Goal: Task Accomplishment & Management: Complete application form

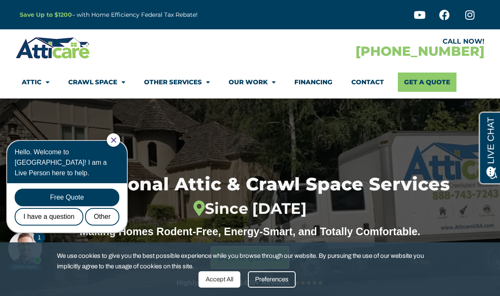
click at [107, 82] on link "Crawl Space" at bounding box center [96, 81] width 57 height 19
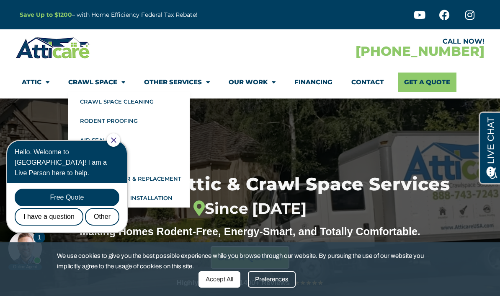
click at [124, 76] on span "Menu" at bounding box center [121, 82] width 8 height 15
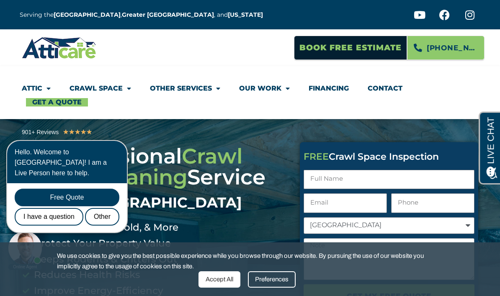
click at [127, 88] on span "Menu" at bounding box center [127, 88] width 8 height 15
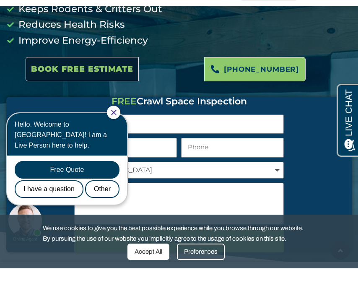
scroll to position [172, 0]
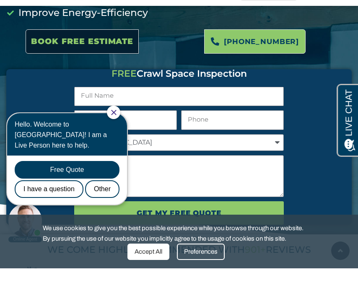
click at [117, 114] on icon "Close Chat" at bounding box center [113, 112] width 5 height 5
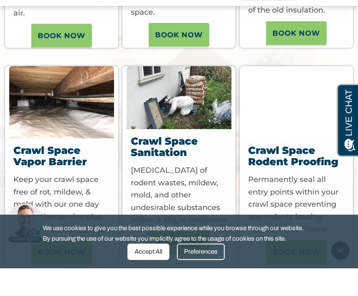
scroll to position [763, 0]
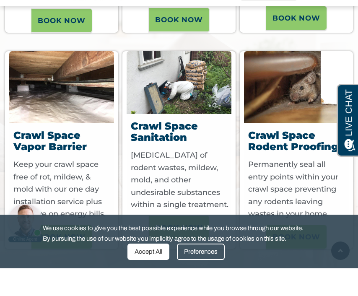
click at [60, 108] on img at bounding box center [61, 115] width 105 height 72
click at [61, 116] on img at bounding box center [61, 115] width 105 height 72
click at [57, 257] on span "Book now" at bounding box center [62, 264] width 48 height 14
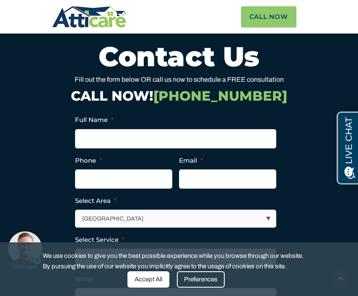
scroll to position [3557, 0]
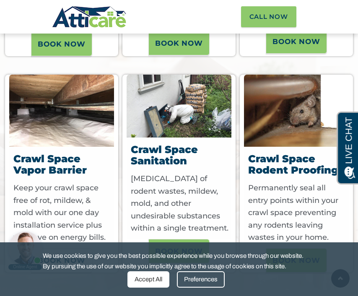
scroll to position [768, 0]
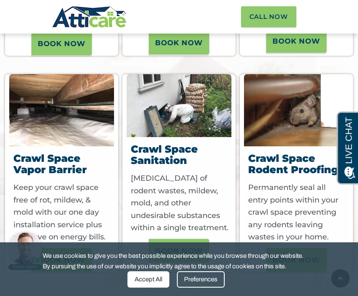
click at [81, 130] on img at bounding box center [61, 110] width 105 height 72
click at [80, 113] on img at bounding box center [61, 110] width 105 height 72
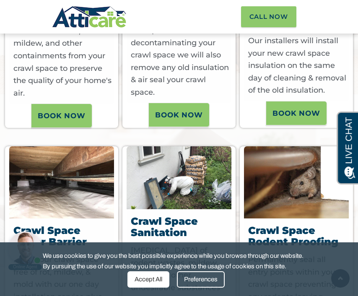
scroll to position [694, 0]
